Goal: Find specific page/section: Find specific page/section

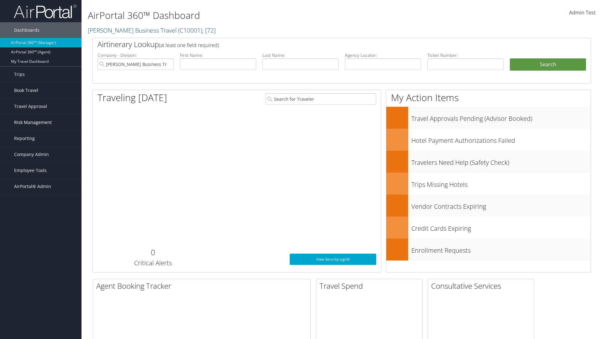
click at [41, 122] on span "Risk Management" at bounding box center [33, 122] width 38 height 16
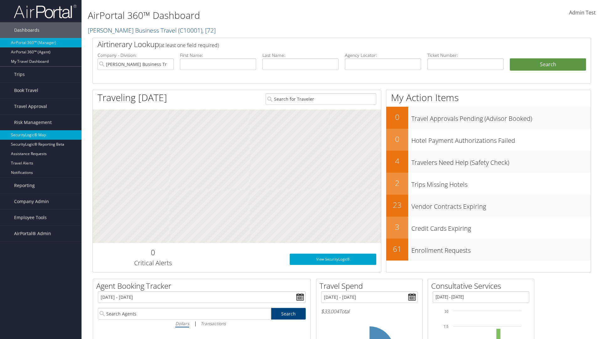
click at [41, 135] on link "SecurityLogic® Map" at bounding box center [41, 134] width 82 height 9
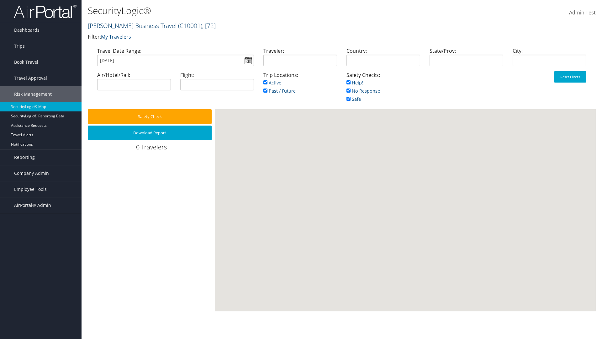
click at [129, 25] on link "[PERSON_NAME] Business Travel ( C10001 ) , [ 72 ]" at bounding box center [152, 25] width 128 height 8
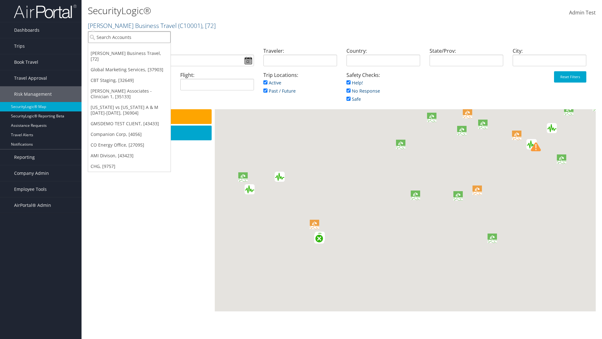
click at [129, 37] on input "search" at bounding box center [129, 37] width 83 height 12
type input "[PERSON_NAME] Business Travel"
click at [138, 54] on div "Account" at bounding box center [138, 54] width 107 height 6
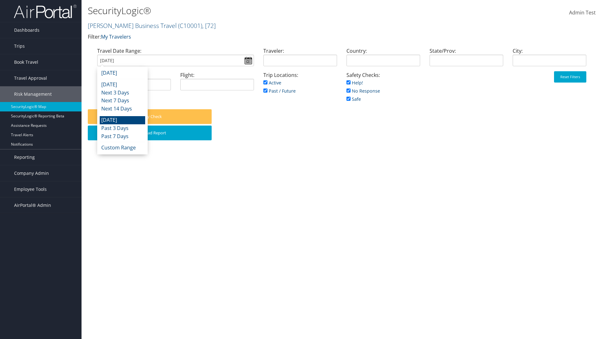
click at [175, 60] on input "[DATE]" at bounding box center [175, 61] width 157 height 12
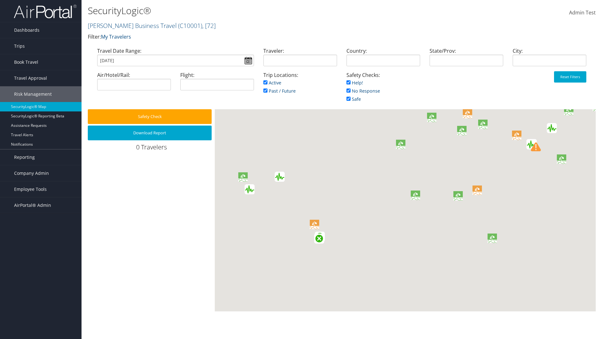
click at [175, 60] on input "[DATE]" at bounding box center [175, 61] width 157 height 12
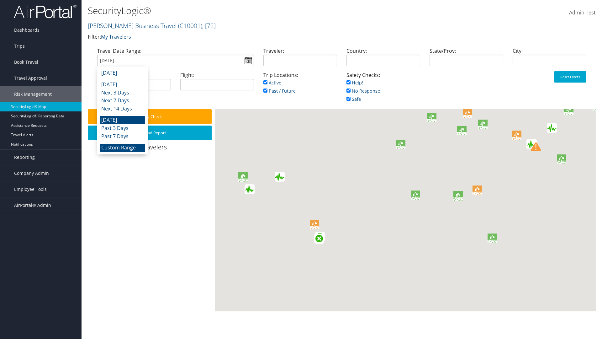
click at [122, 147] on li "Custom Range" at bounding box center [122, 148] width 45 height 8
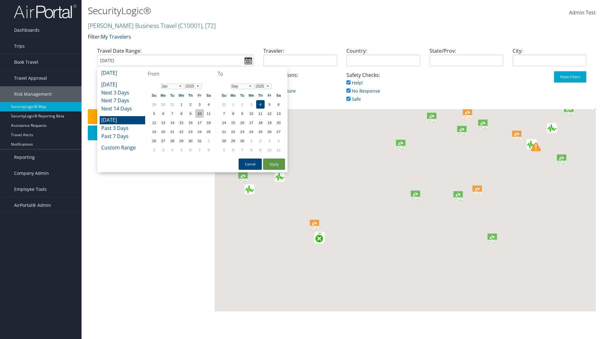
click at [200, 113] on td "10" at bounding box center [199, 113] width 8 height 8
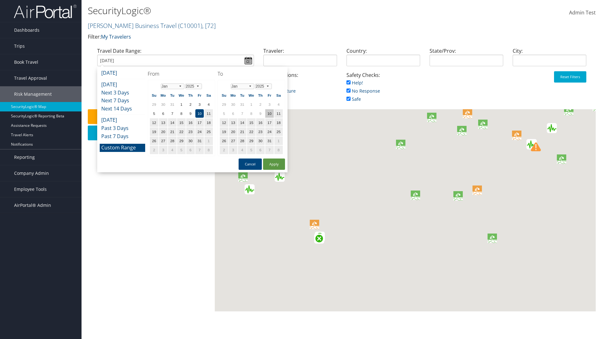
click at [269, 113] on td "10" at bounding box center [269, 113] width 8 height 8
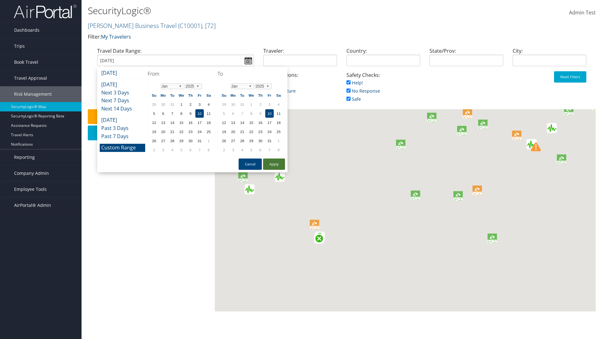
click at [274, 164] on button "Apply" at bounding box center [274, 163] width 22 height 11
type input "01/10/2025"
